Goal: Information Seeking & Learning: Learn about a topic

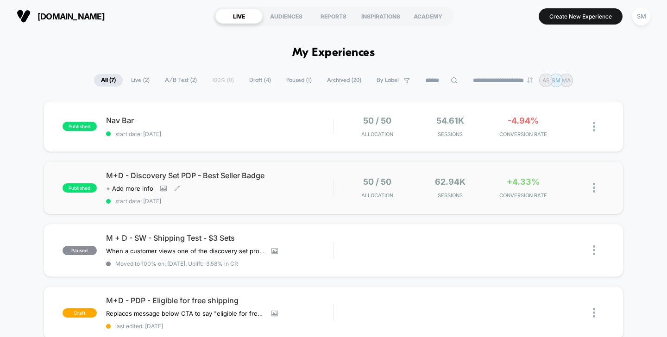
click at [158, 177] on span "M+D - Discovery Set PDP - Best Seller Badge" at bounding box center [220, 175] width 228 height 9
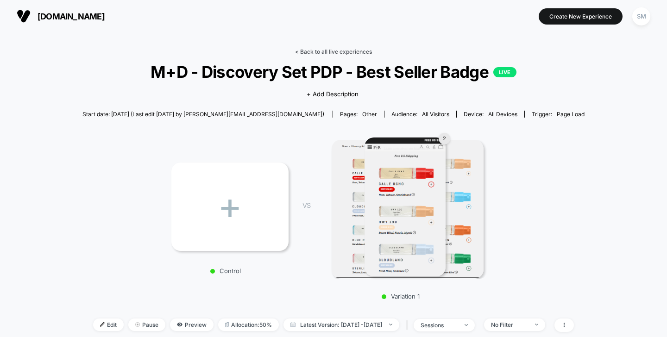
click at [336, 54] on link "< Back to all live experiences" at bounding box center [333, 51] width 77 height 7
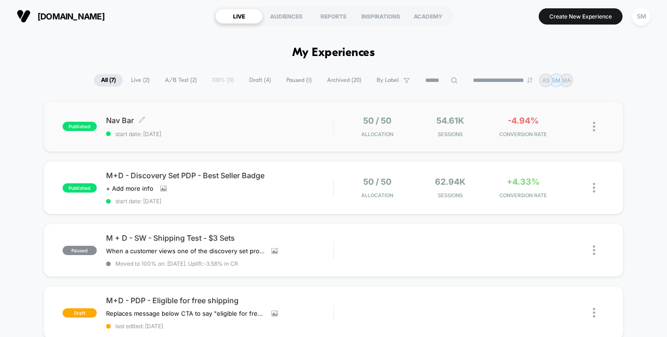
click at [133, 125] on div "Nav Bar Click to edit experience details Click to edit experience details start…" at bounding box center [220, 127] width 228 height 22
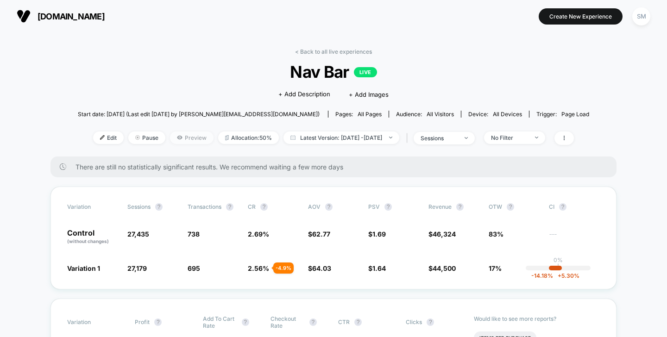
click at [172, 137] on span "Preview" at bounding box center [192, 138] width 44 height 13
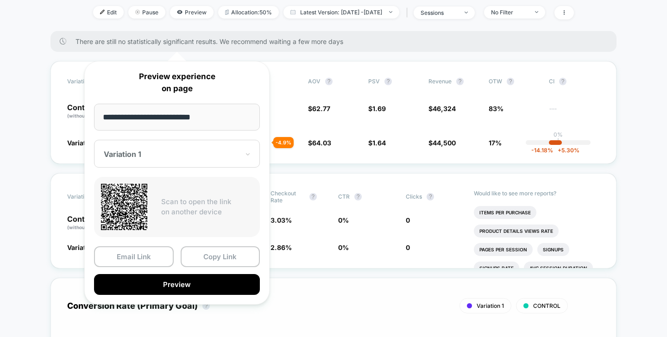
scroll to position [146, 0]
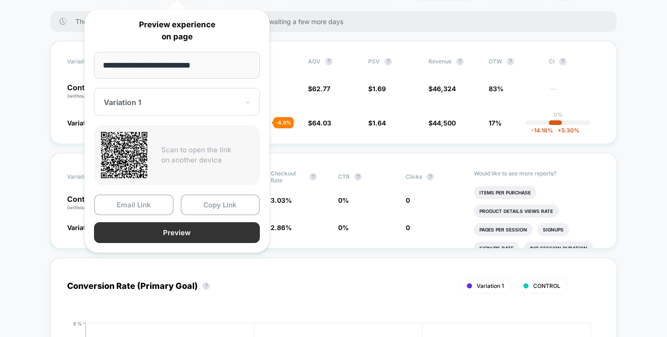
click at [206, 236] on button "Preview" at bounding box center [177, 232] width 166 height 21
